Goal: Information Seeking & Learning: Learn about a topic

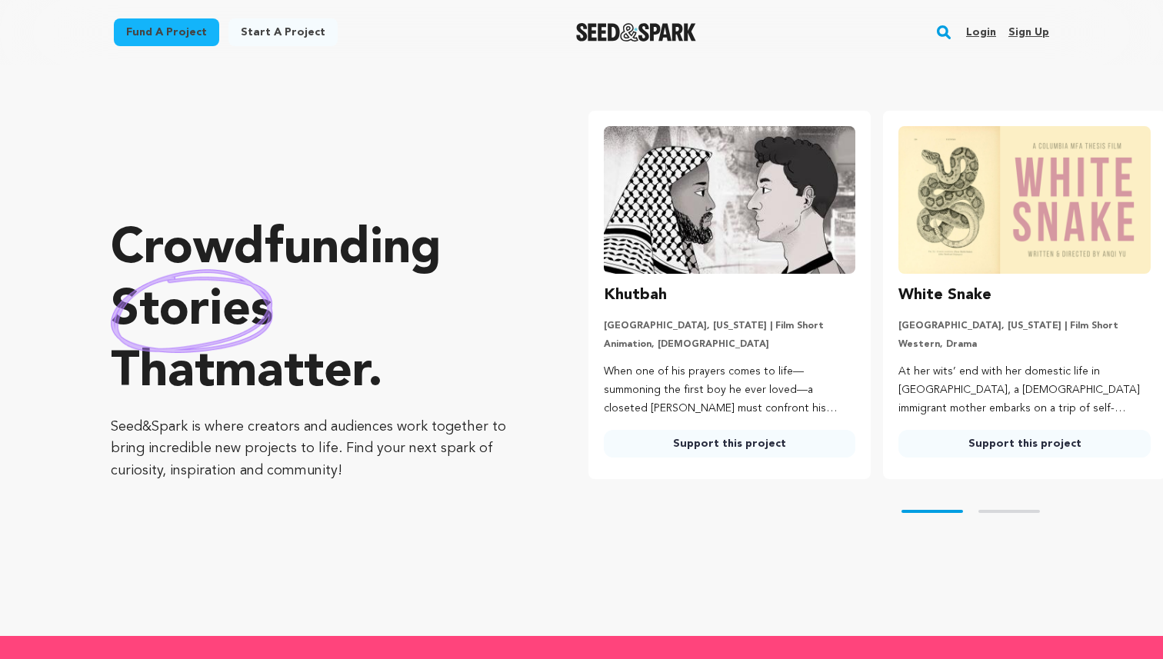
click at [992, 40] on link "Login" at bounding box center [981, 32] width 30 height 25
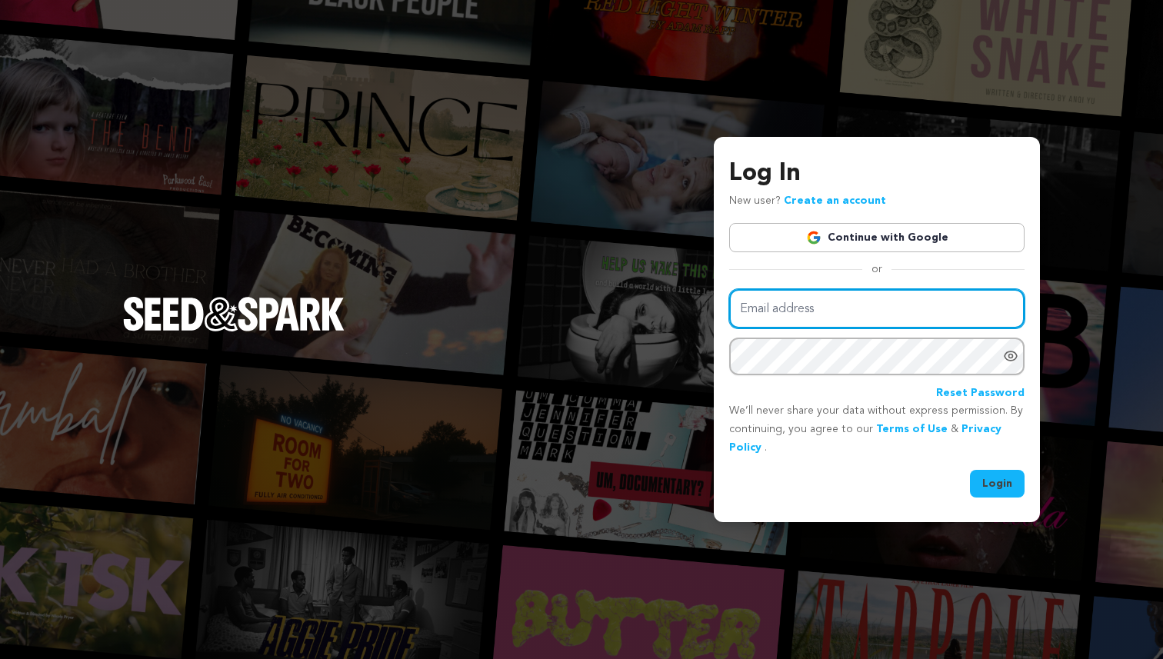
click at [841, 308] on input "Email address" at bounding box center [876, 308] width 295 height 39
type input "laurask@bu.edu"
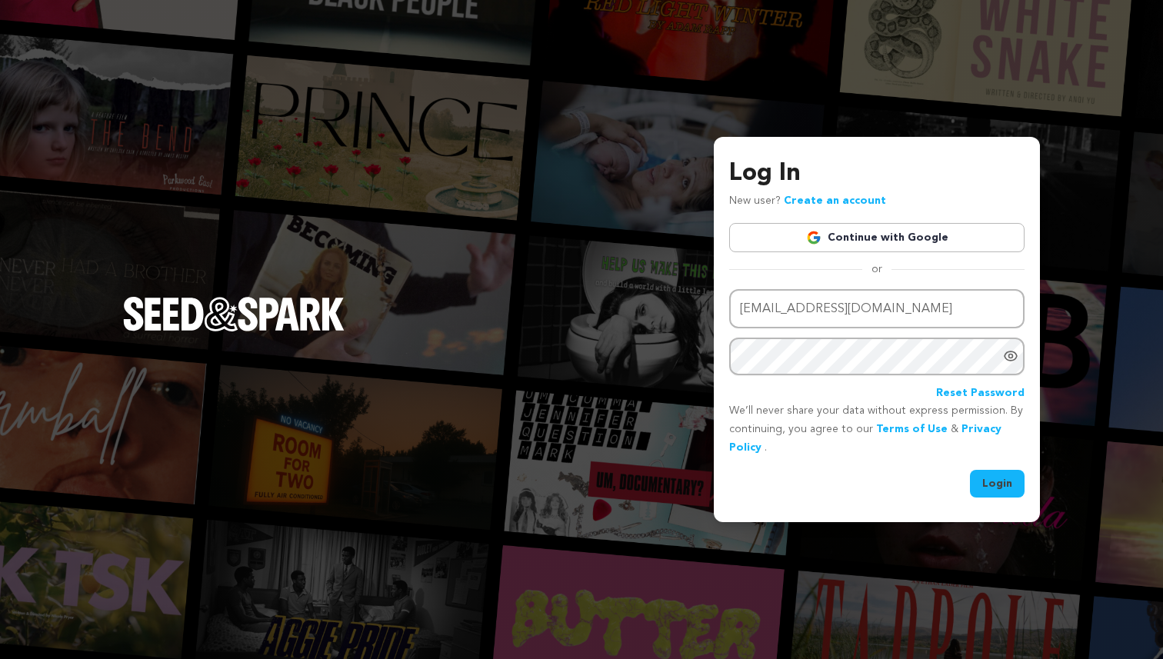
click at [879, 245] on link "Continue with Google" at bounding box center [876, 237] width 295 height 29
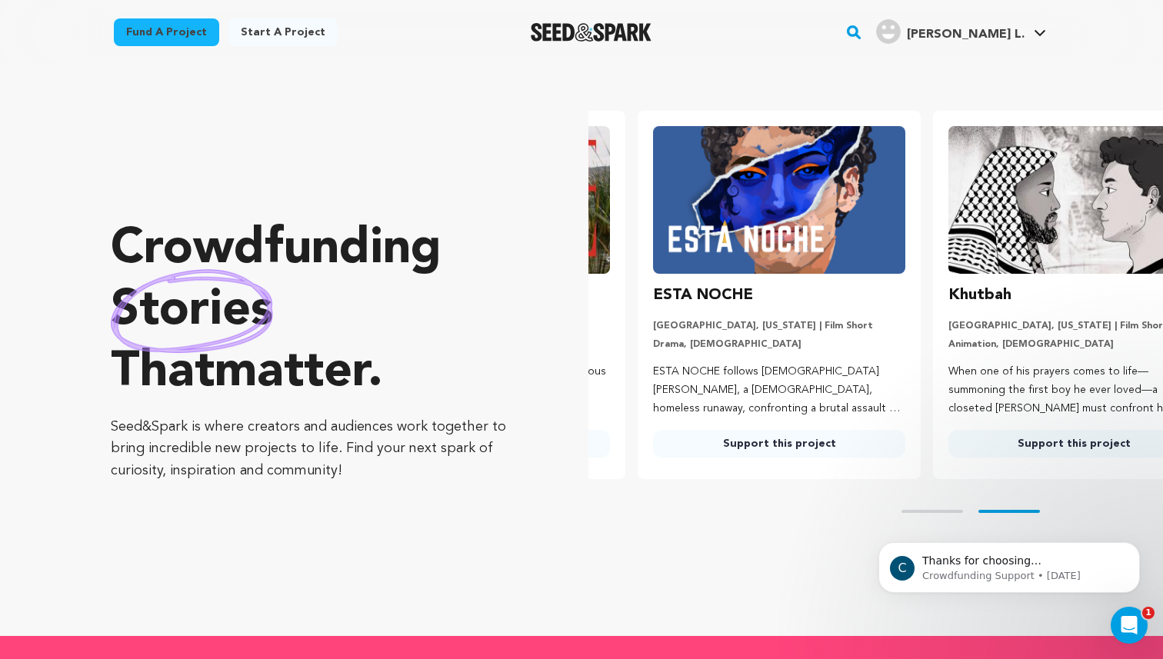
scroll to position [0, 307]
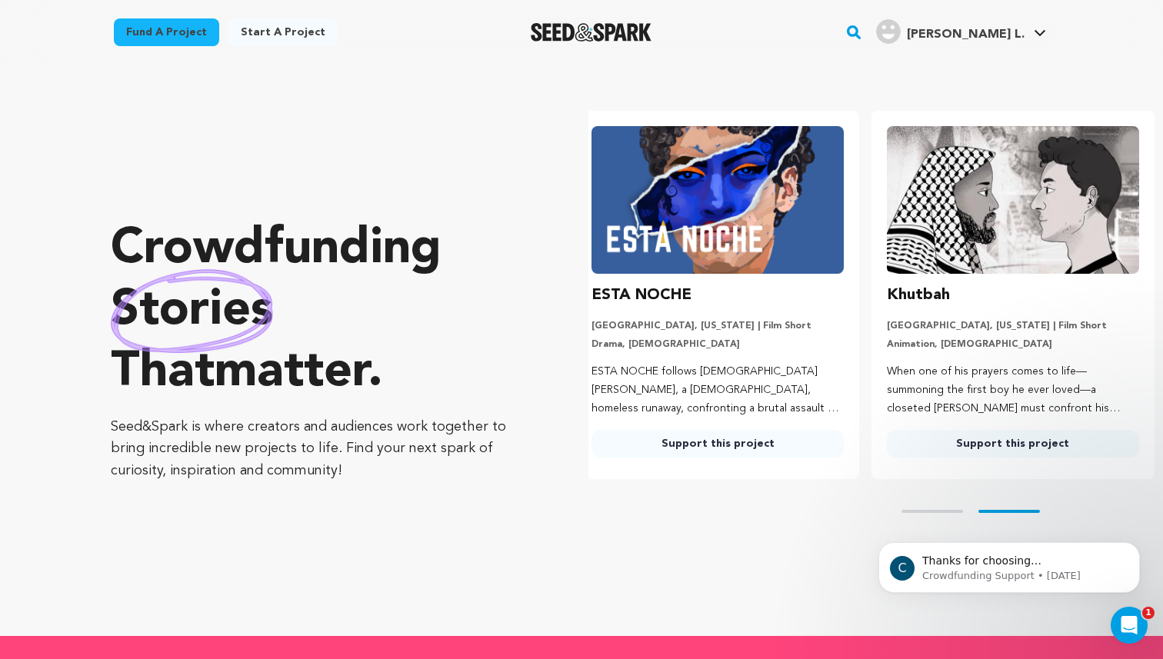
click at [863, 26] on rect "button" at bounding box center [854, 32] width 18 height 18
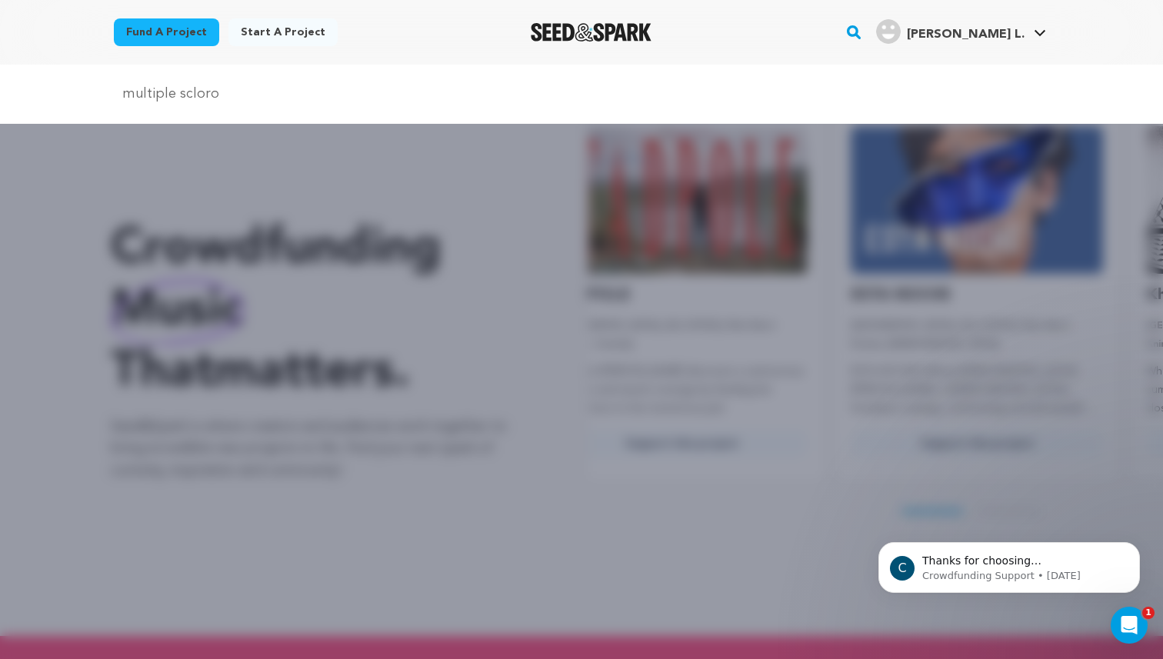
scroll to position [0, 0]
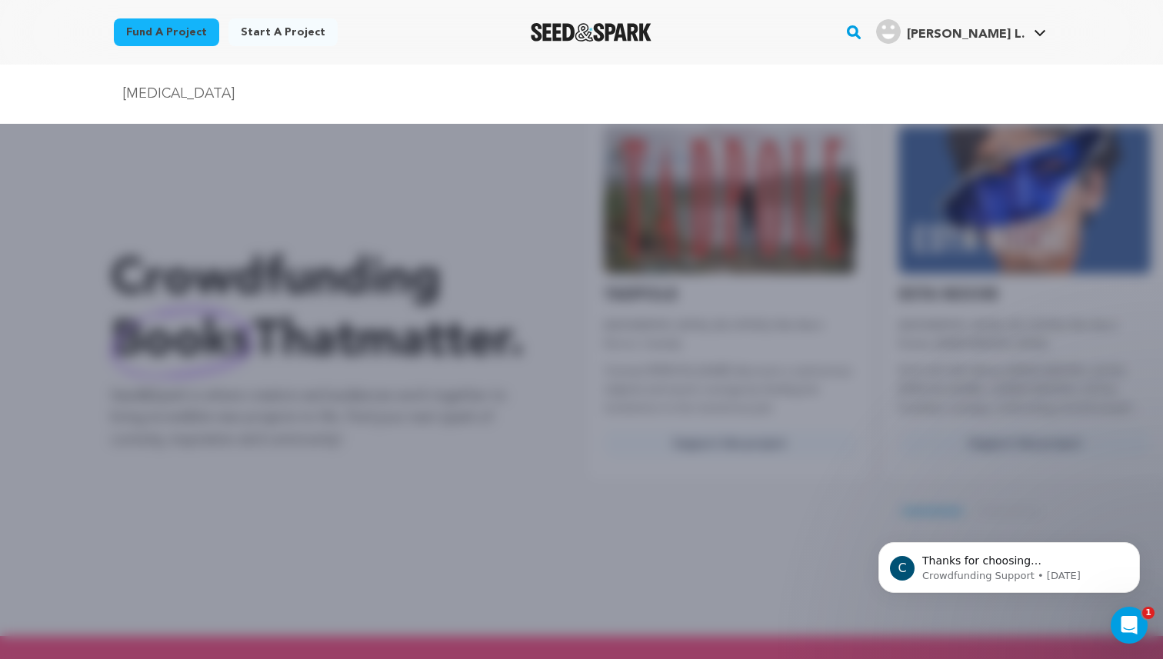
type input "multiple sclerosis"
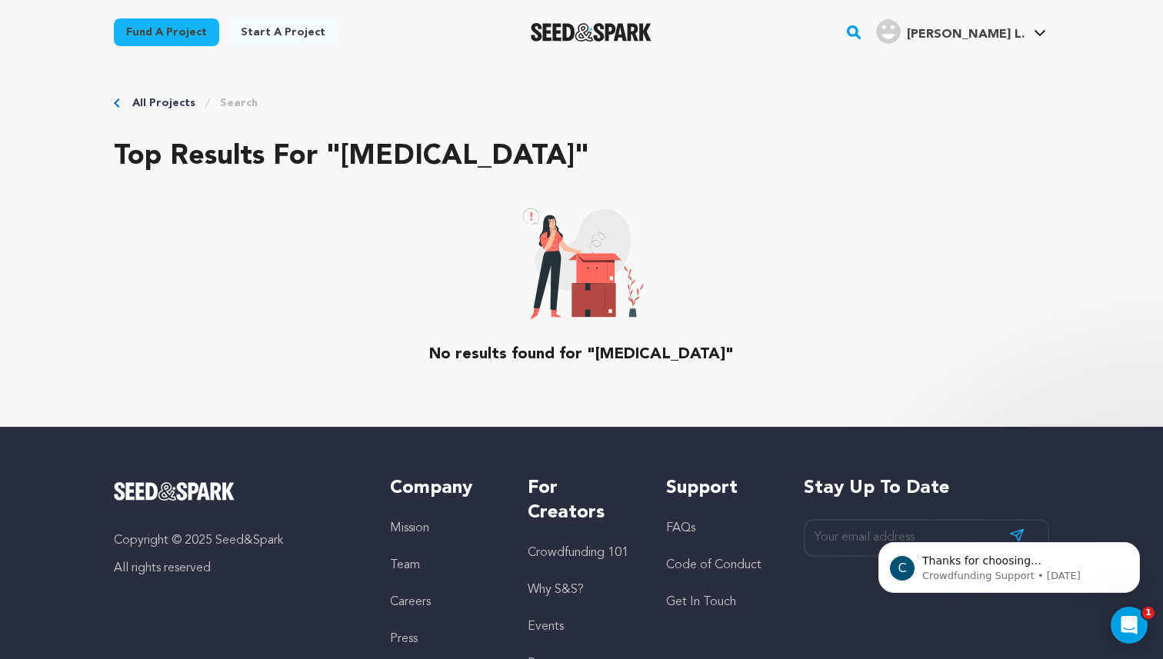
click at [863, 29] on rect "button" at bounding box center [854, 32] width 18 height 18
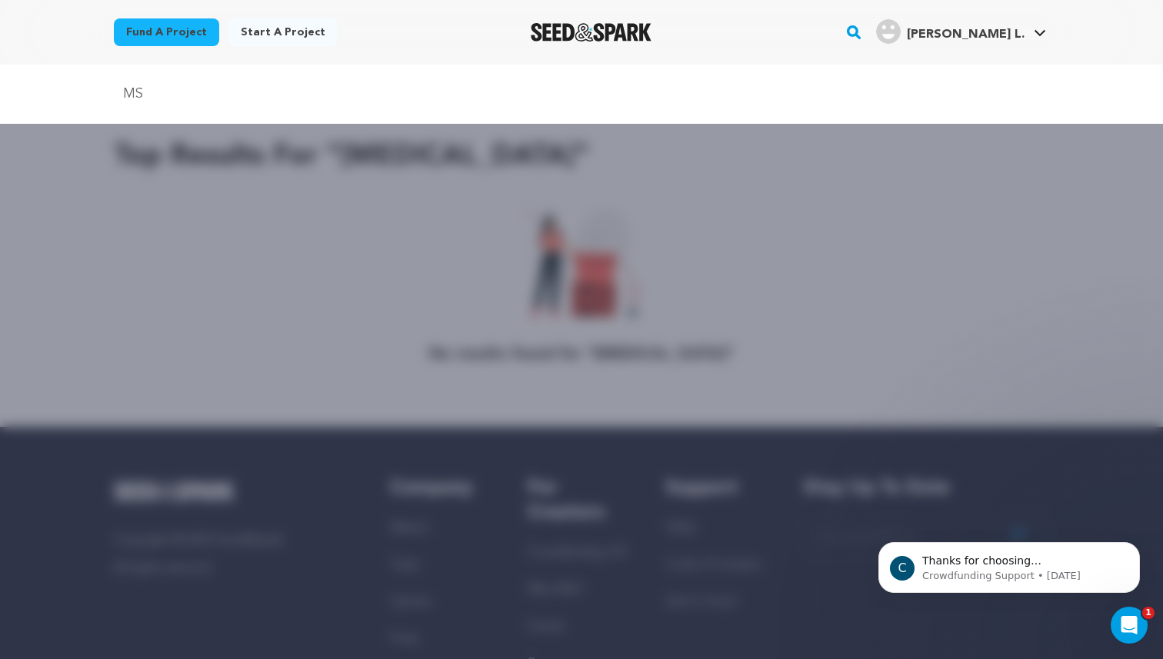
type input "MS"
